Goal: Browse casually

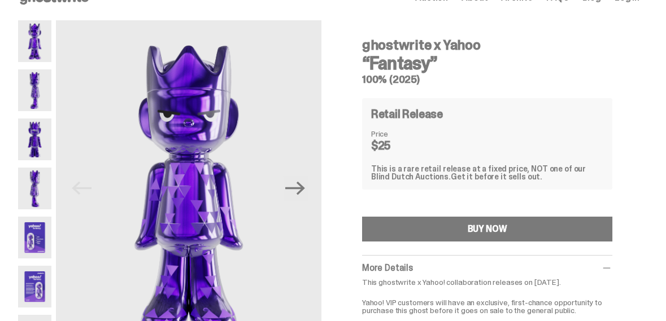
scroll to position [27, 0]
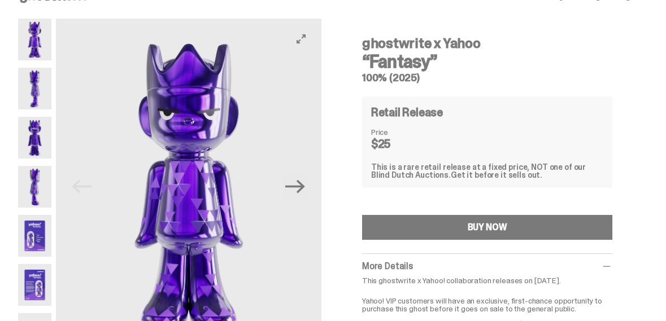
click at [308, 187] on button "Next" at bounding box center [295, 187] width 25 height 25
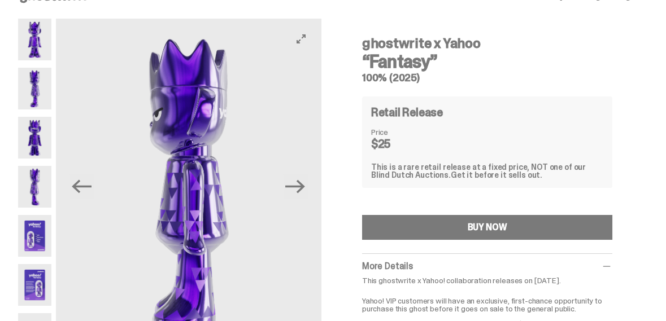
click at [303, 188] on icon "Next" at bounding box center [295, 187] width 20 height 20
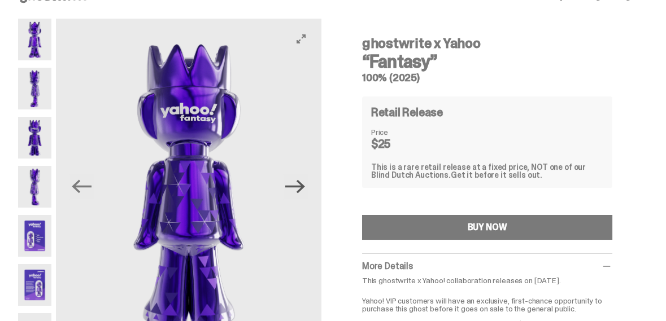
click at [305, 190] on icon "Next" at bounding box center [295, 187] width 20 height 14
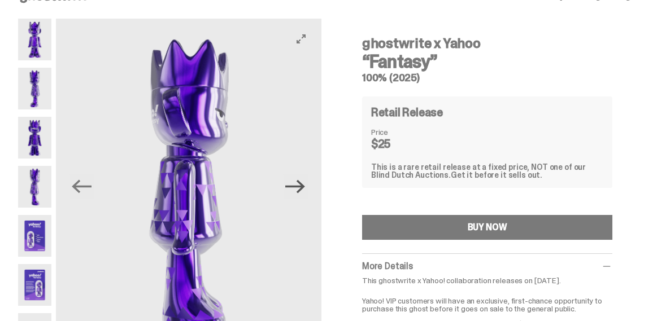
click at [305, 181] on icon "Next" at bounding box center [295, 187] width 20 height 20
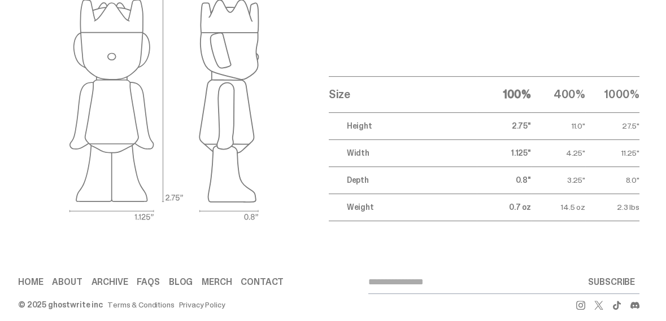
scroll to position [1534, 0]
